Goal: Information Seeking & Learning: Learn about a topic

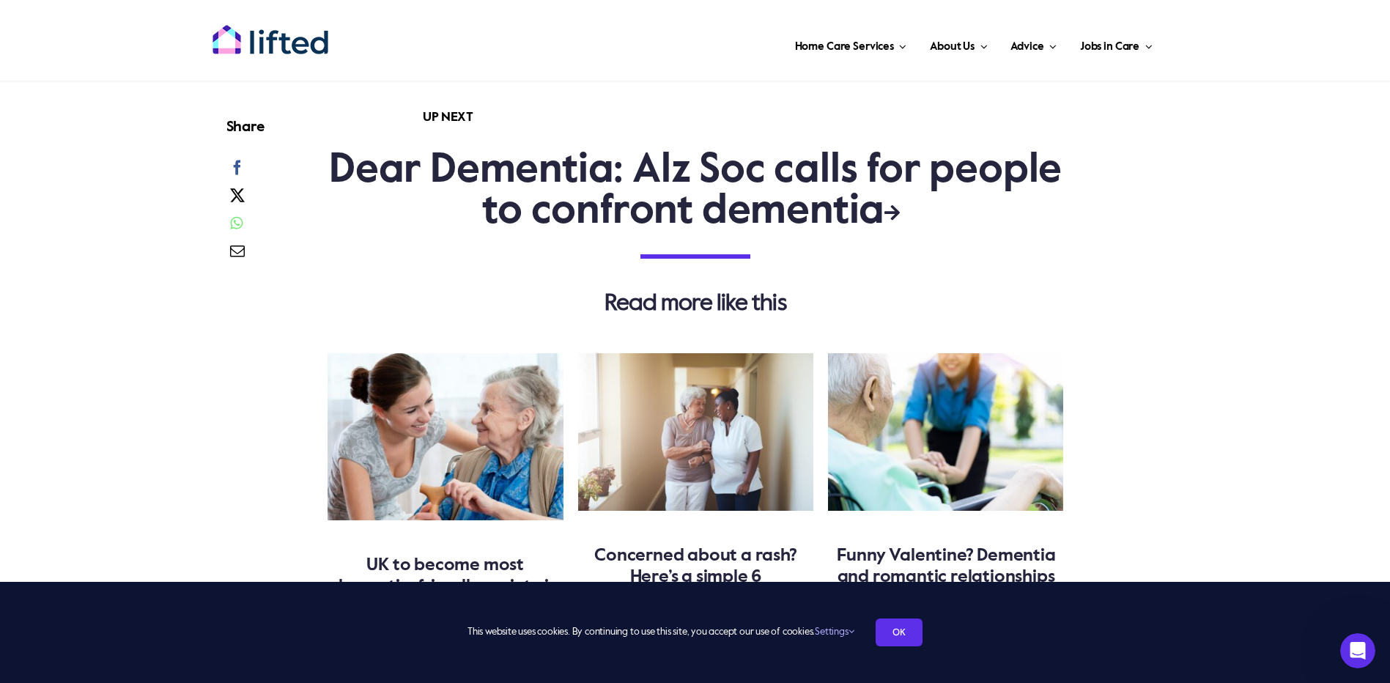
scroll to position [4102, 0]
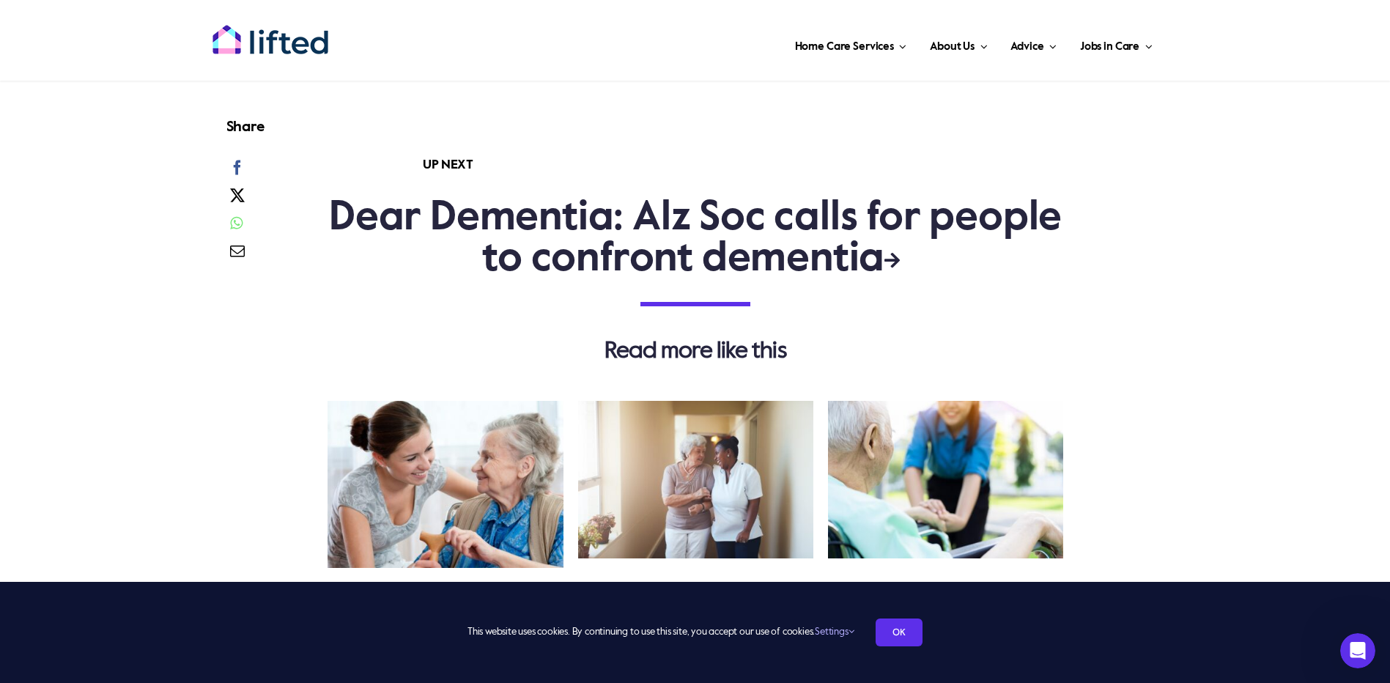
click at [881, 280] on link "Dear Dementia: Alz Soc calls for people to confront dementia" at bounding box center [695, 239] width 733 height 82
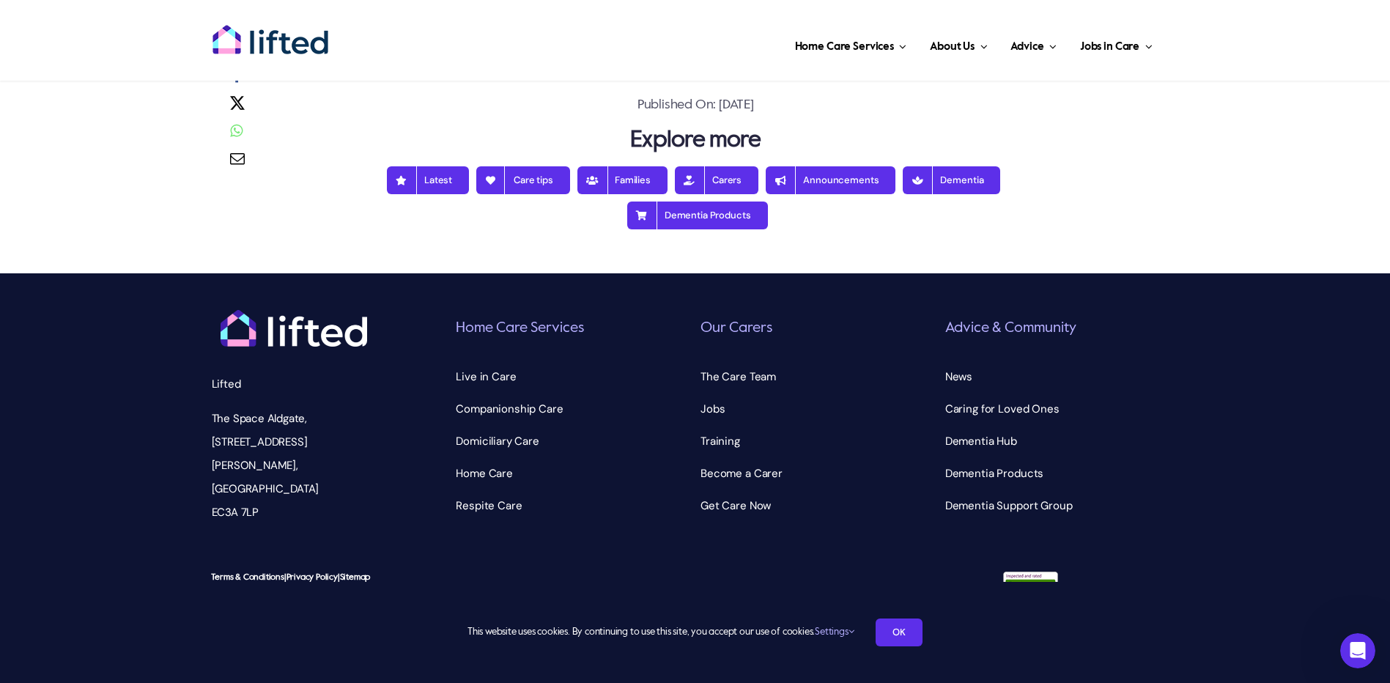
scroll to position [4443, 0]
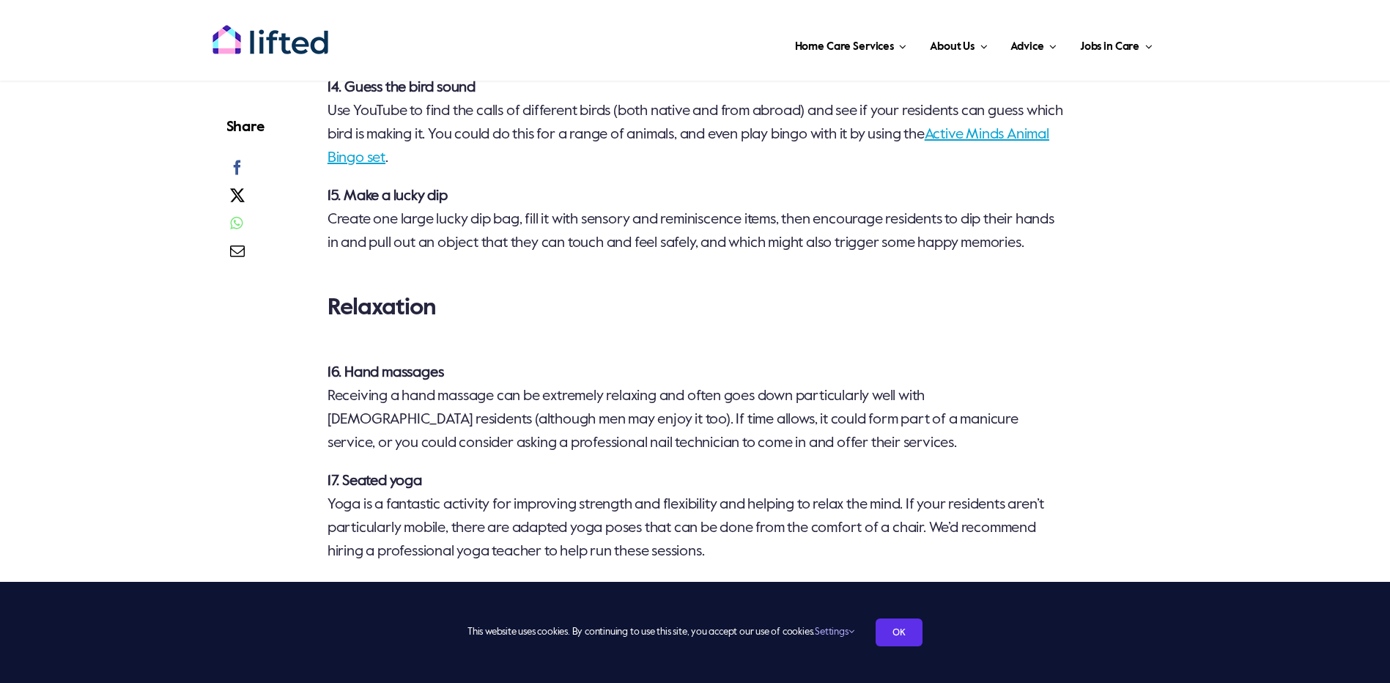
scroll to position [2612, 0]
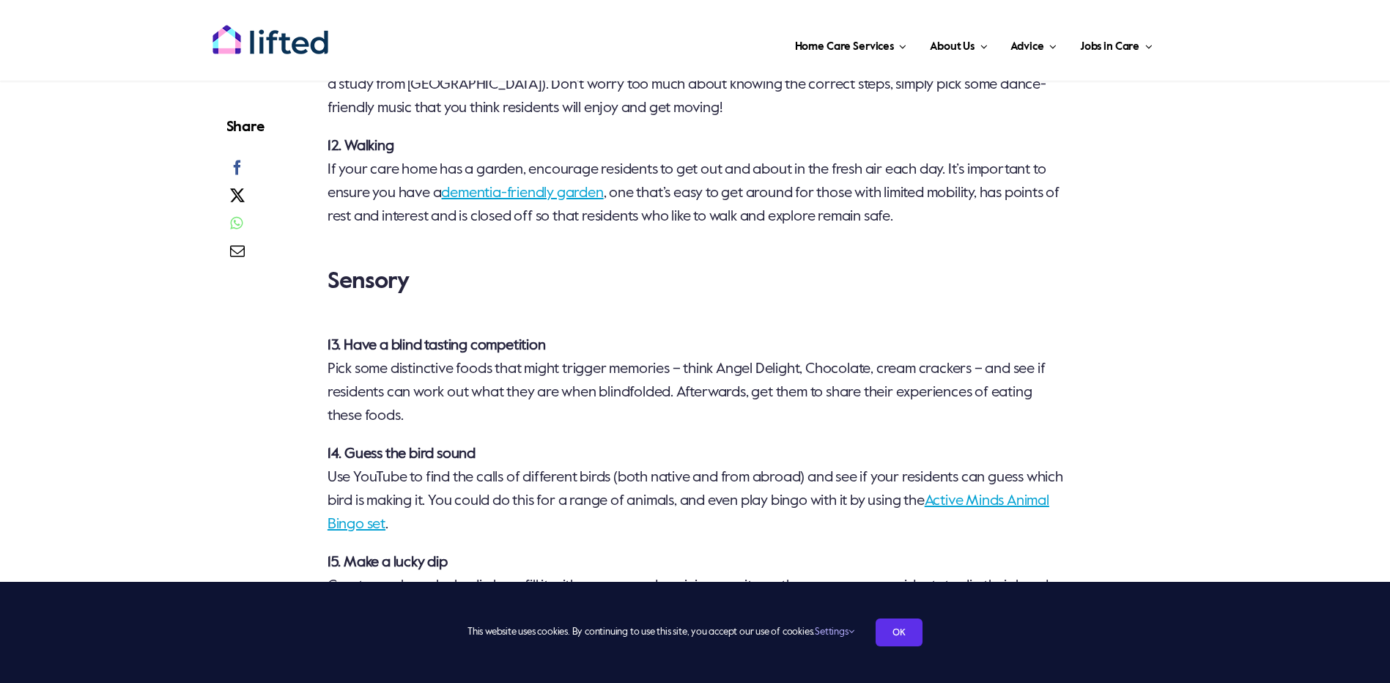
click at [524, 187] on link "dementia-friendly garden" at bounding box center [522, 193] width 162 height 15
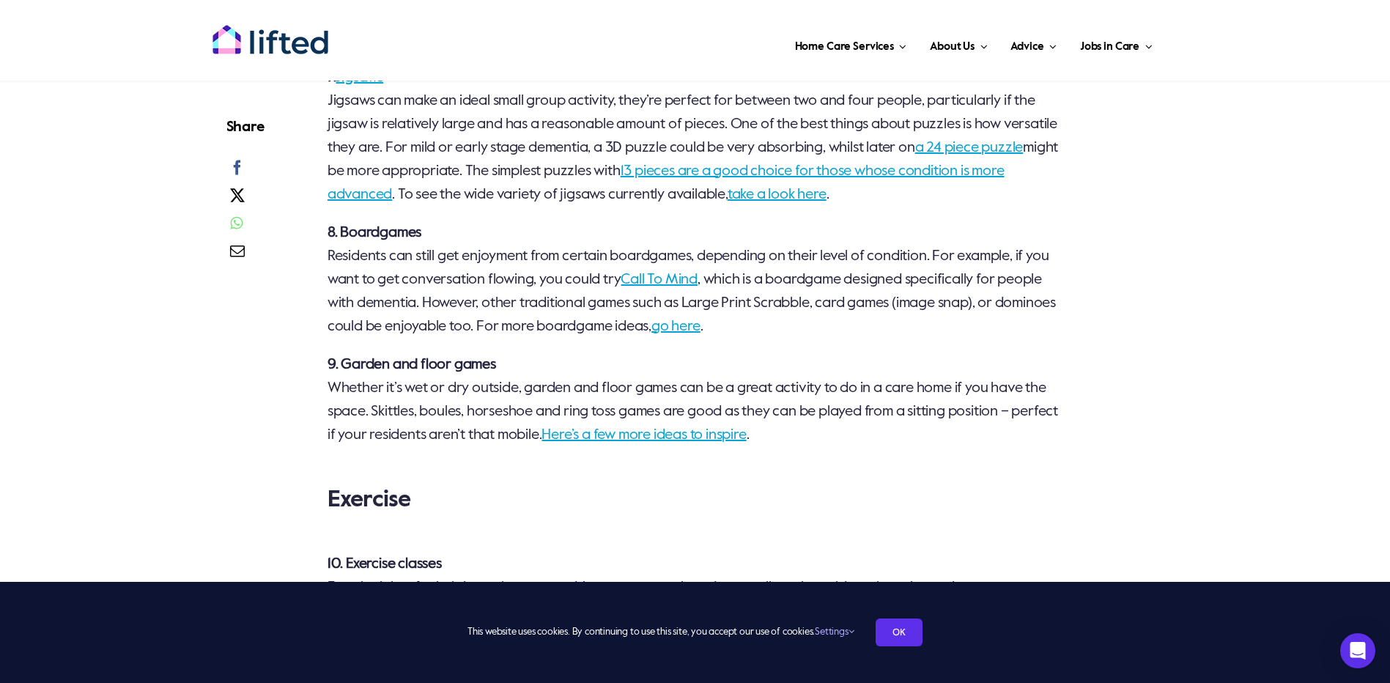
scroll to position [1952, 0]
click at [697, 280] on link "Call To Mind" at bounding box center [658, 281] width 77 height 15
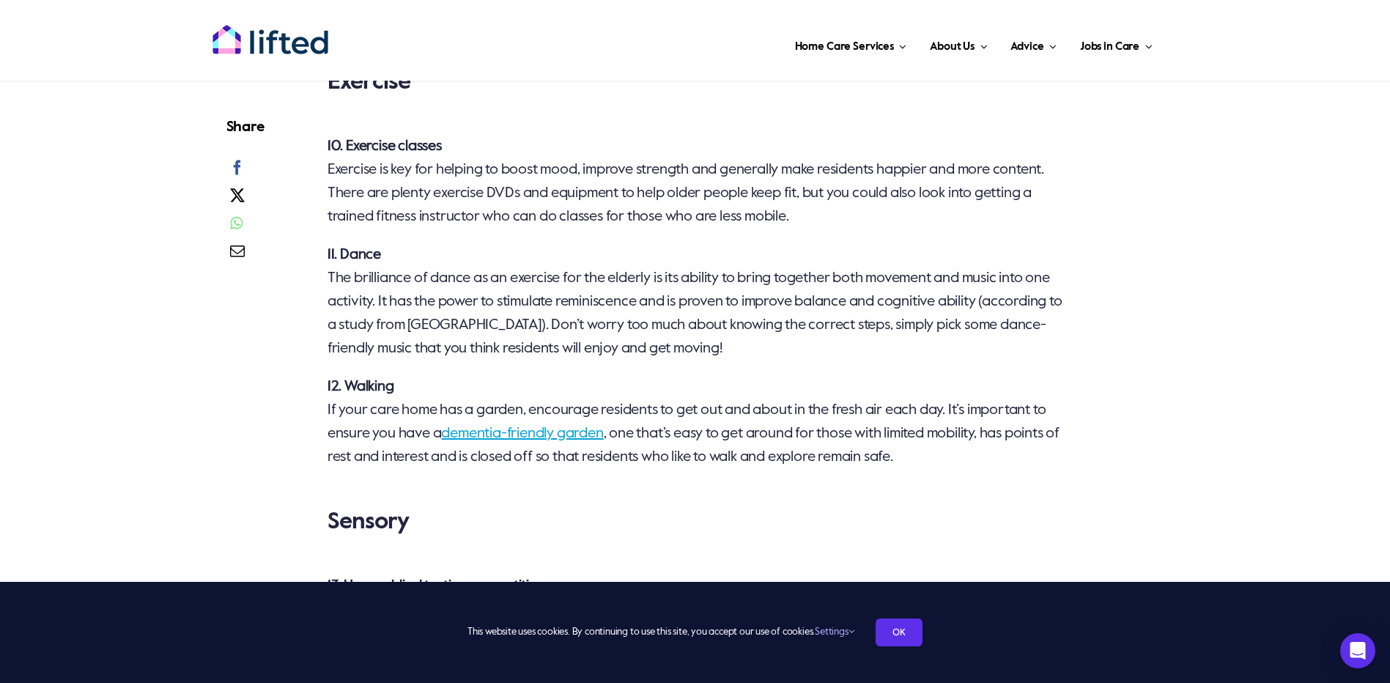
scroll to position [2392, 0]
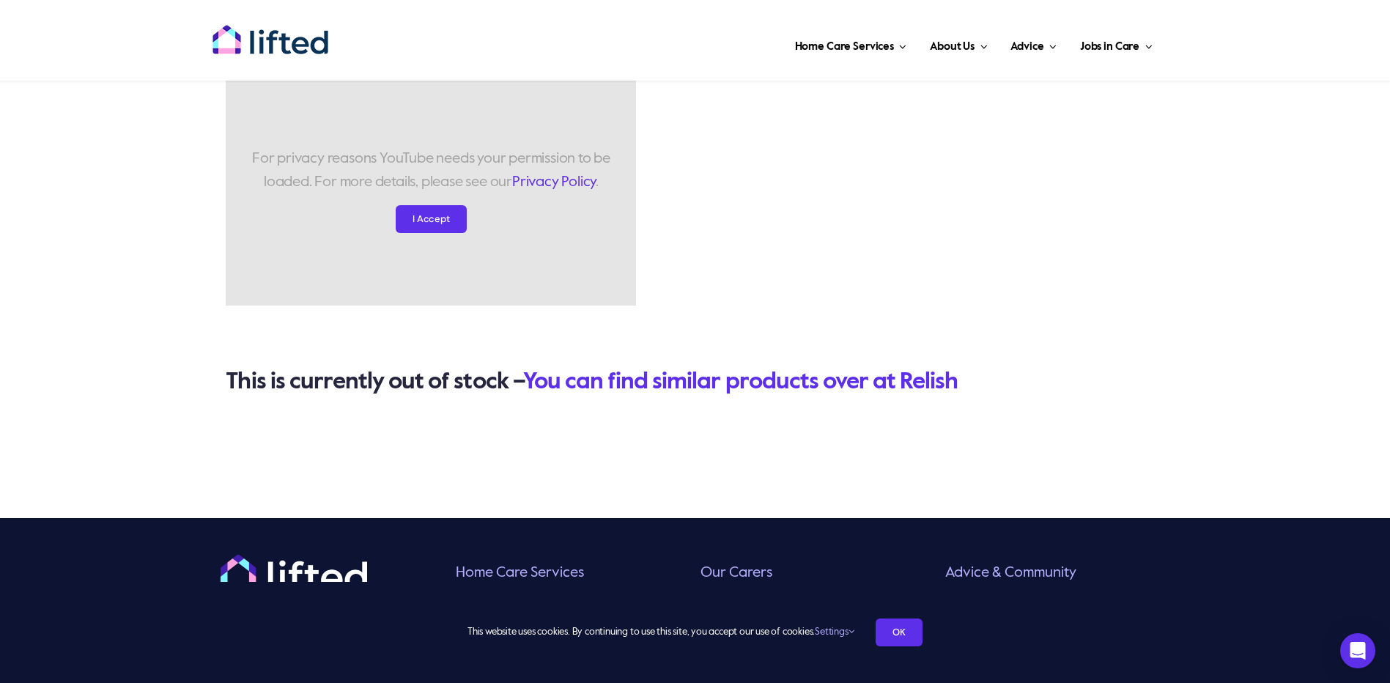
scroll to position [806, 0]
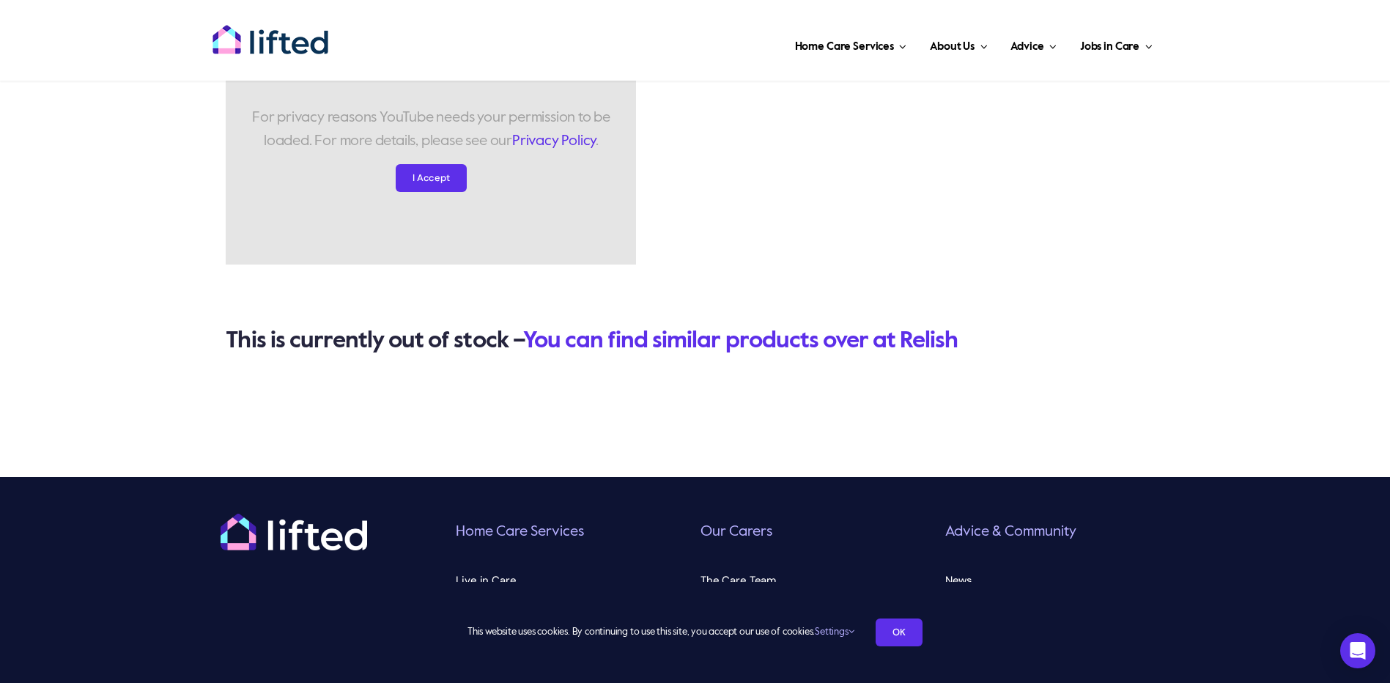
click at [768, 336] on link "You can find similar products over at Relish" at bounding box center [740, 340] width 435 height 23
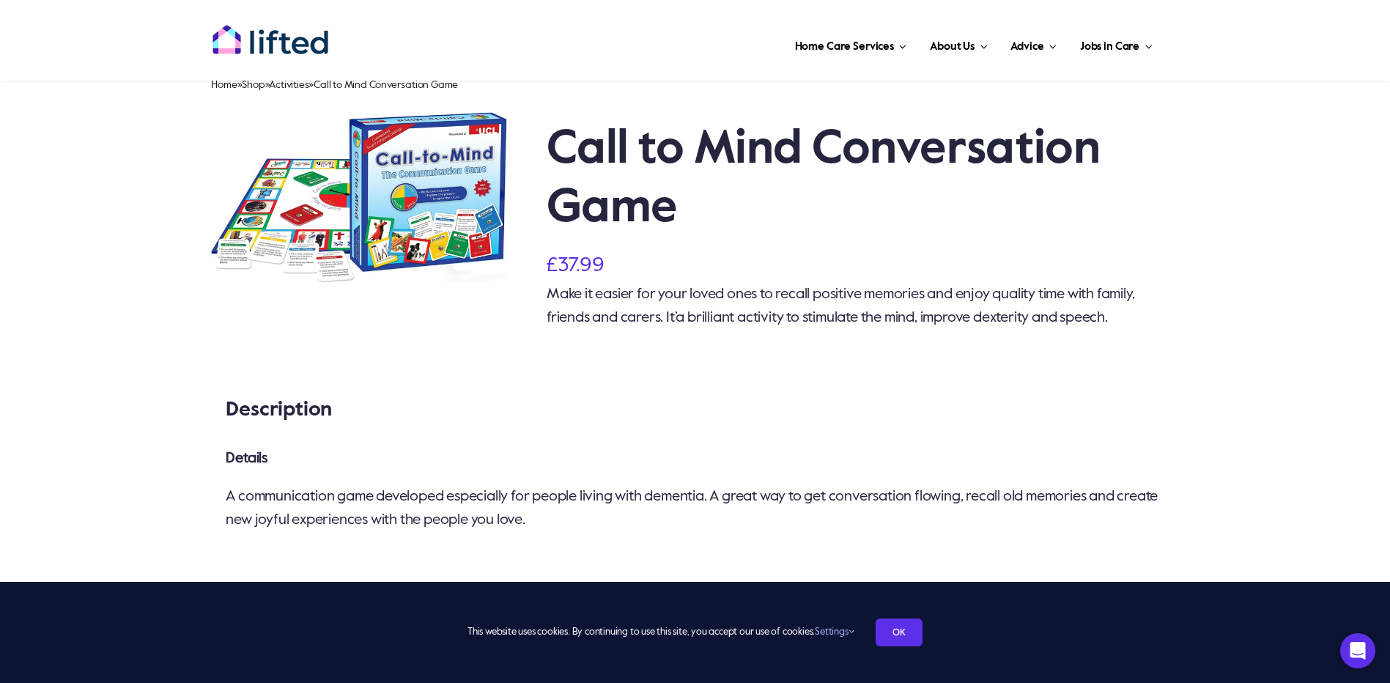
click at [376, 215] on link at bounding box center [359, 196] width 297 height 171
